Goal: Transaction & Acquisition: Purchase product/service

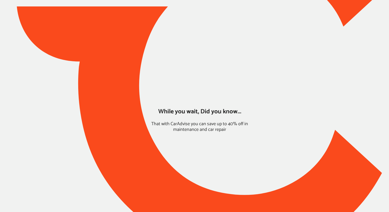
type input "*****"
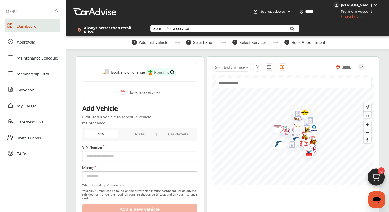
click at [104, 130] on div "VIN" at bounding box center [101, 134] width 33 height 8
click at [102, 155] on input "text" at bounding box center [139, 156] width 115 height 10
paste input "**********"
type input "**********"
click at [100, 171] on input "number" at bounding box center [139, 176] width 115 height 10
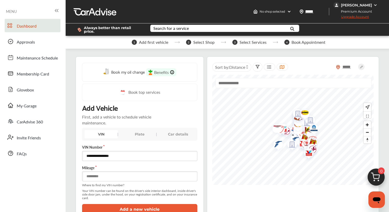
type input "****"
click at [110, 207] on button "Add a new vehicle" at bounding box center [139, 209] width 115 height 11
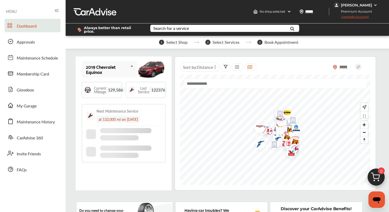
click at [381, 175] on img at bounding box center [376, 178] width 25 height 25
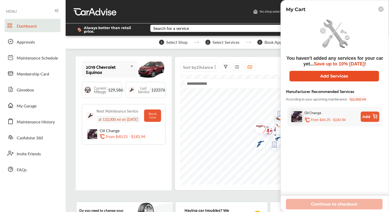
click at [330, 76] on button "Add Services" at bounding box center [335, 76] width 90 height 11
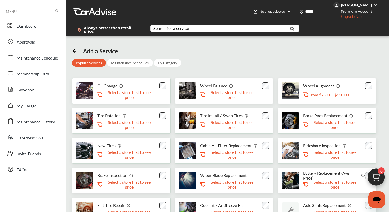
click at [166, 81] on div "Oil Change .st0{fill:#FA4A1C;} Select a store first to see price" at bounding box center [121, 91] width 99 height 26
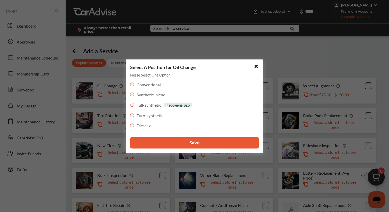
click at [198, 140] on span "Save" at bounding box center [195, 142] width 10 height 5
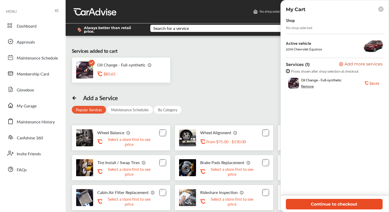
click at [333, 203] on button "Continue to checkout" at bounding box center [334, 204] width 97 height 11
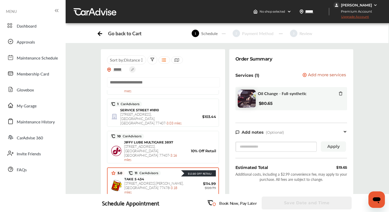
scroll to position [240, 0]
click at [162, 177] on div "TAKE 5 434 [STREET_ADDRESS][PERSON_NAME] - 3.18 miles" at bounding box center [154, 185] width 61 height 17
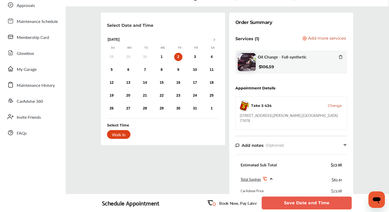
scroll to position [0, 0]
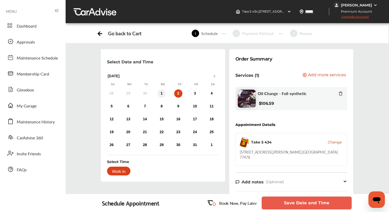
click at [163, 93] on div "1" at bounding box center [162, 93] width 8 height 8
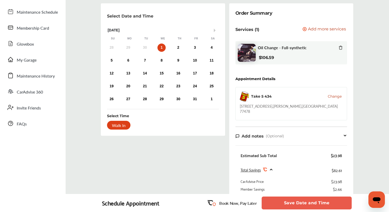
scroll to position [66, 0]
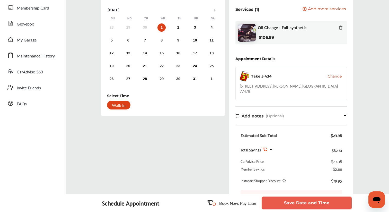
click at [291, 199] on button "Save Date and Time" at bounding box center [307, 202] width 90 height 13
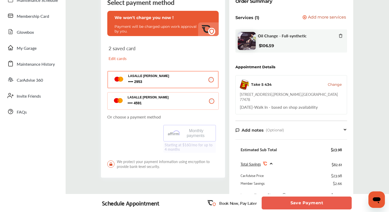
scroll to position [30, 0]
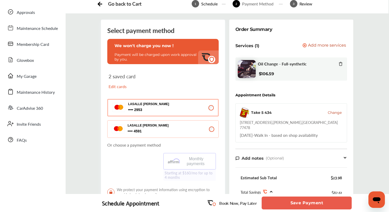
click at [118, 85] on p "Edit cards" at bounding box center [135, 86] width 52 height 6
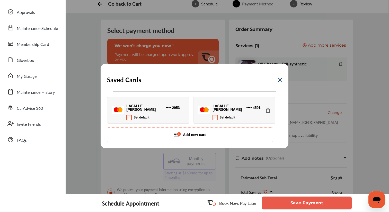
click at [173, 133] on button "Add new card" at bounding box center [190, 134] width 166 height 14
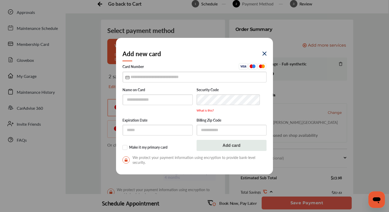
click at [263, 53] on img at bounding box center [265, 54] width 4 height 4
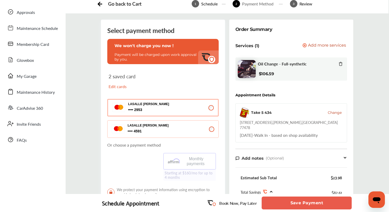
click at [121, 86] on p "Edit cards" at bounding box center [135, 86] width 52 height 6
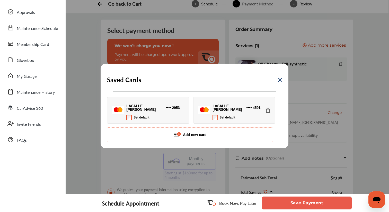
click at [167, 135] on button "Add new card" at bounding box center [190, 134] width 166 height 14
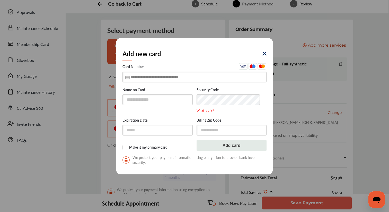
click at [133, 77] on input "text" at bounding box center [195, 77] width 144 height 11
type input "**********"
click at [136, 102] on input "text" at bounding box center [158, 99] width 70 height 11
click at [149, 101] on input "*******" at bounding box center [158, 99] width 70 height 11
type input "**********"
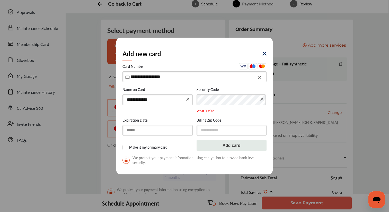
click at [148, 131] on input "text" at bounding box center [158, 130] width 70 height 11
type input "*****"
click at [223, 130] on input "text" at bounding box center [232, 130] width 70 height 11
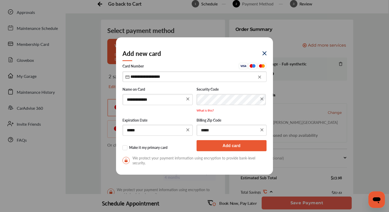
type input "*****"
click at [234, 144] on button "Add card" at bounding box center [232, 145] width 70 height 11
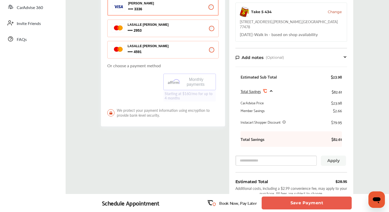
scroll to position [159, 0]
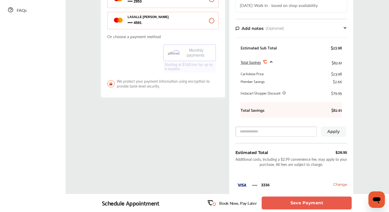
click at [309, 203] on button "Save Payment" at bounding box center [307, 202] width 90 height 13
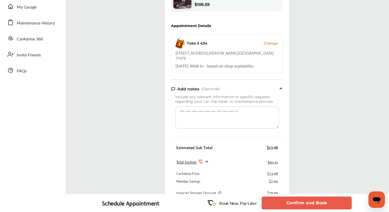
scroll to position [118, 0]
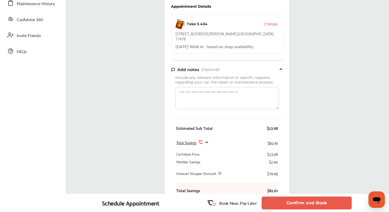
click at [297, 202] on button "Confirm and Book" at bounding box center [307, 202] width 90 height 13
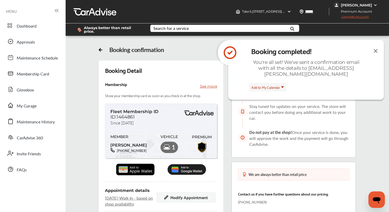
click at [358, 3] on div "[PERSON_NAME]" at bounding box center [356, 5] width 31 height 5
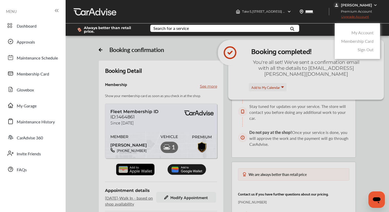
click at [357, 30] on link "My Account" at bounding box center [363, 33] width 22 height 6
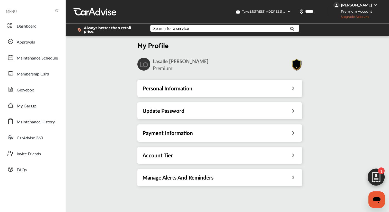
scroll to position [75, 0]
click at [230, 90] on div "Personal Information" at bounding box center [220, 88] width 165 height 17
click at [229, 88] on div "Personal Information" at bounding box center [220, 88] width 155 height 7
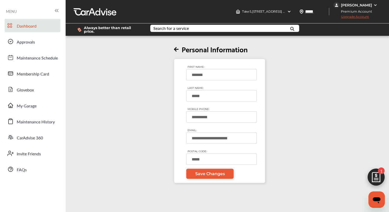
click at [27, 23] on span "Dashboard" at bounding box center [27, 26] width 20 height 7
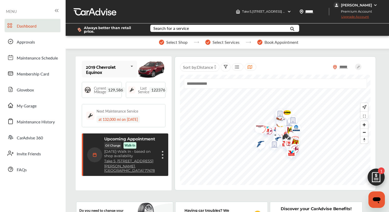
click at [380, 181] on img at bounding box center [376, 178] width 25 height 25
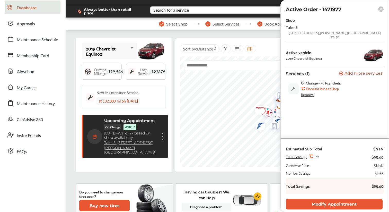
scroll to position [4, 0]
